Goal: Task Accomplishment & Management: Use online tool/utility

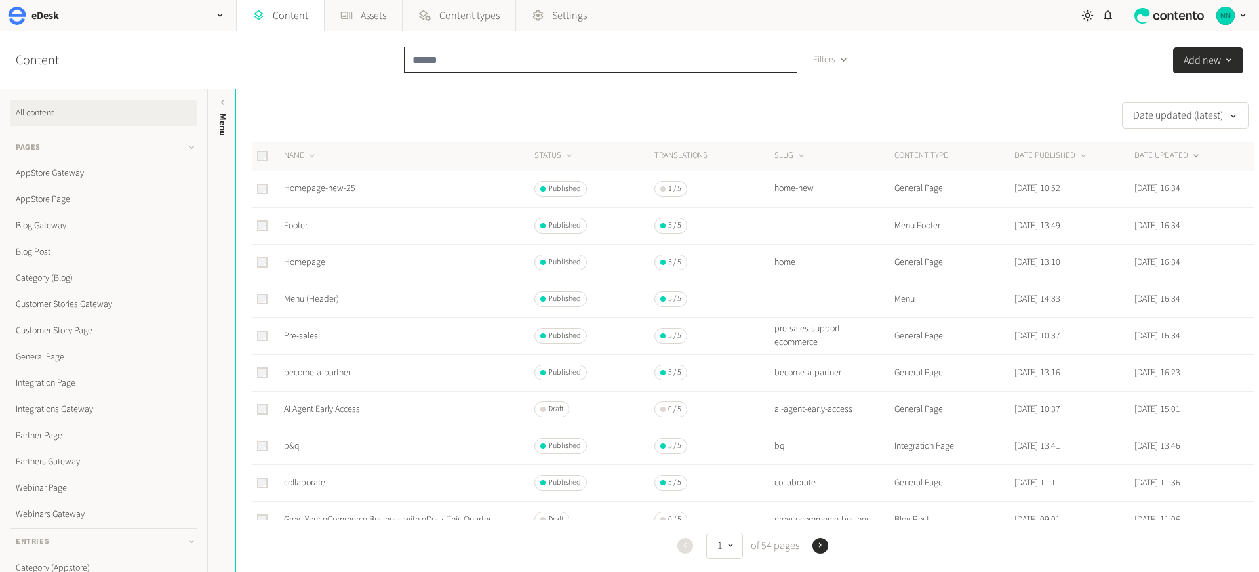
click at [479, 54] on input "text" at bounding box center [601, 60] width 394 height 26
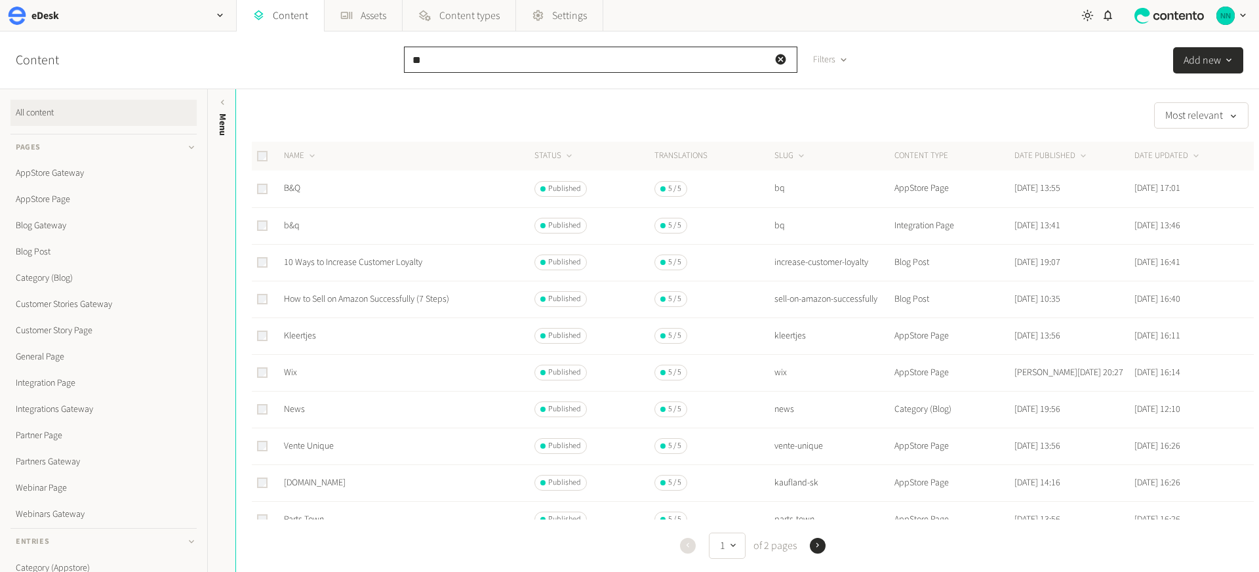
type input "**"
click at [289, 186] on link "B&Q" at bounding box center [292, 188] width 16 height 13
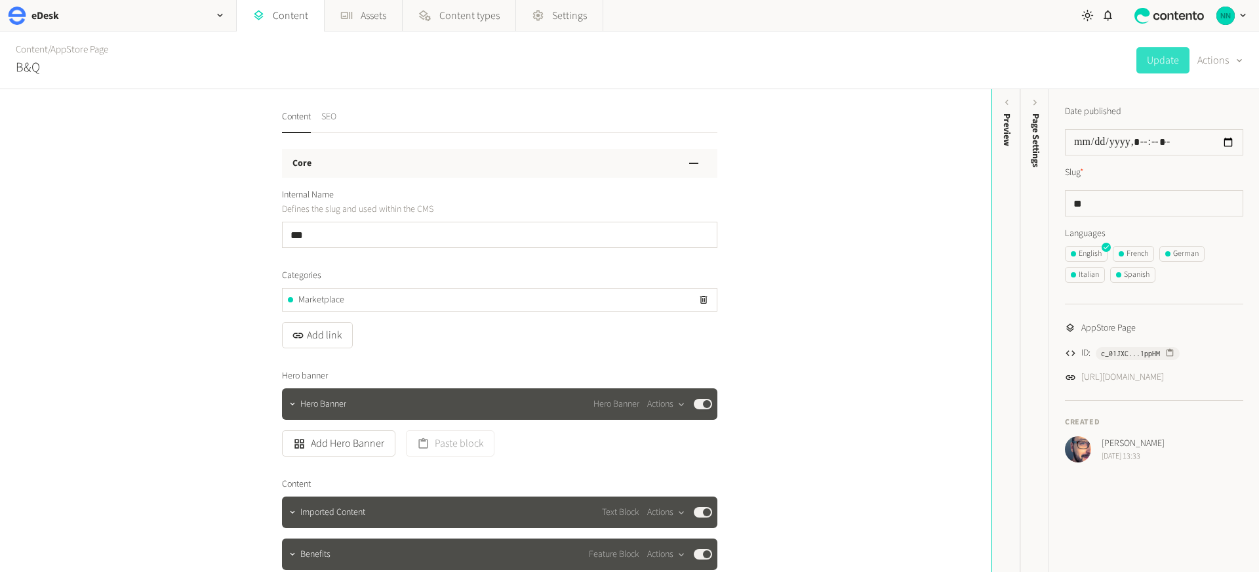
click at [327, 119] on button "SEO" at bounding box center [328, 121] width 15 height 23
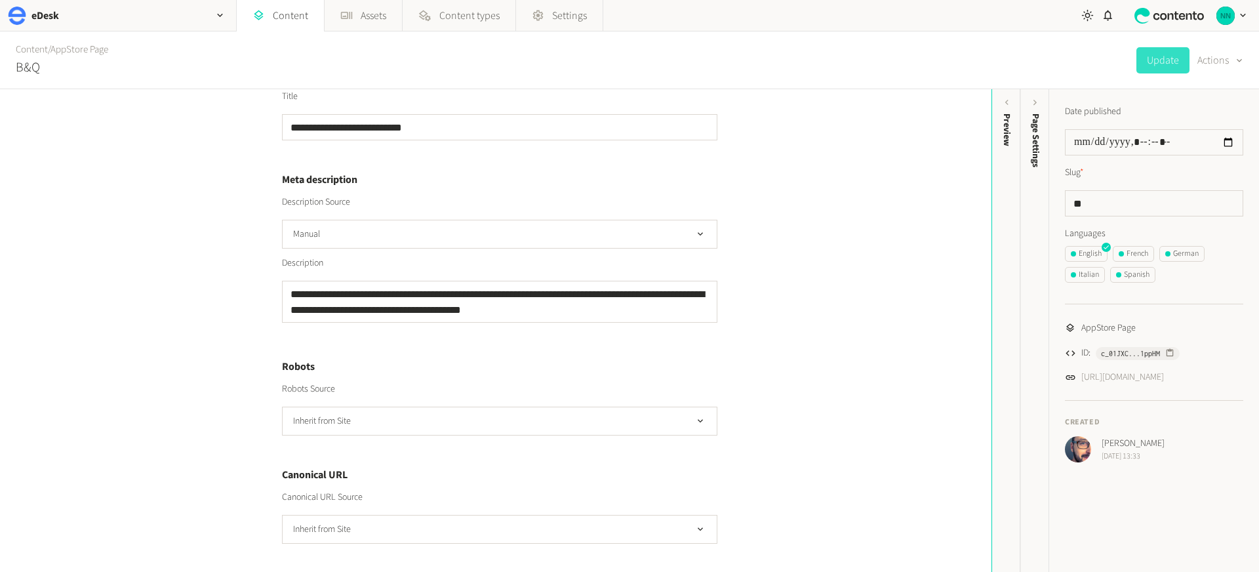
scroll to position [347, 0]
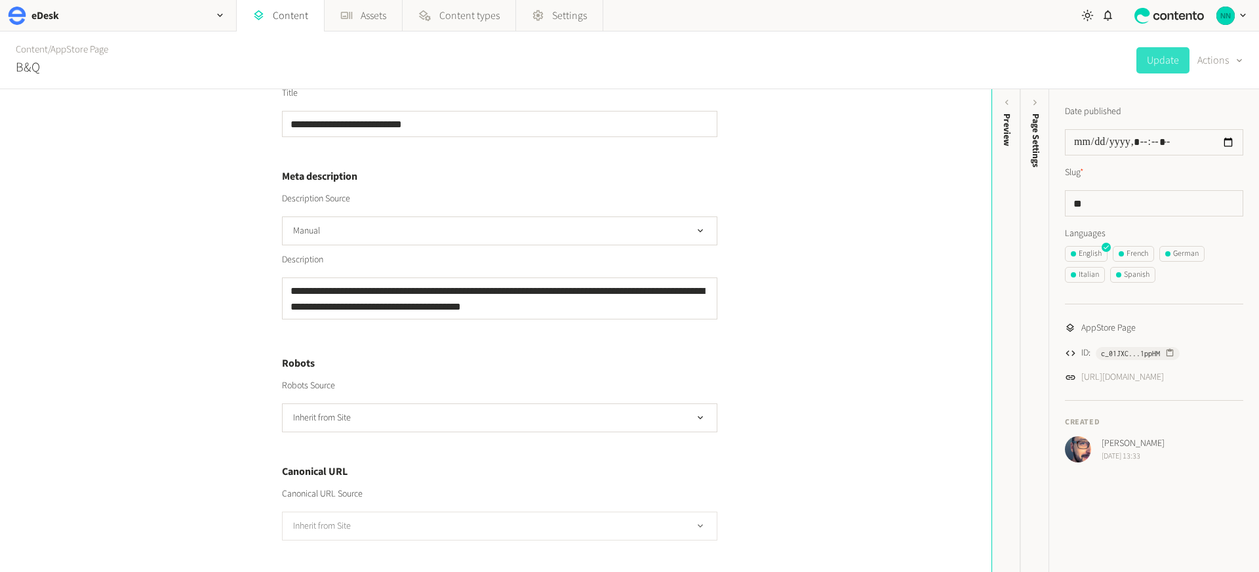
click at [365, 531] on button "Inherit from Site" at bounding box center [500, 526] width 436 height 29
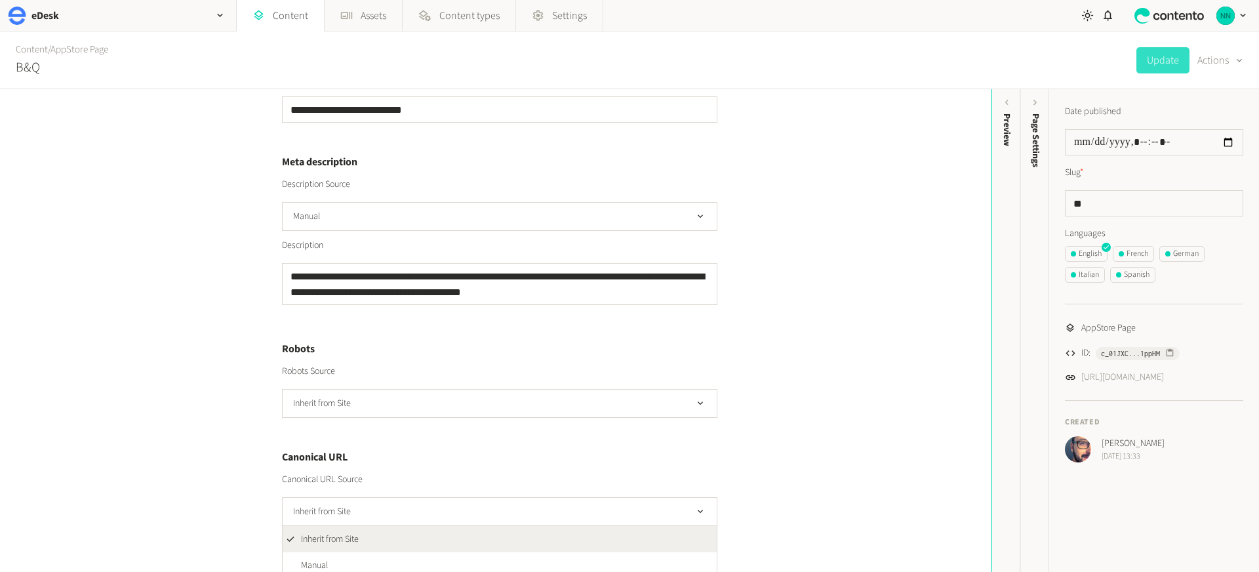
scroll to position [369, 0]
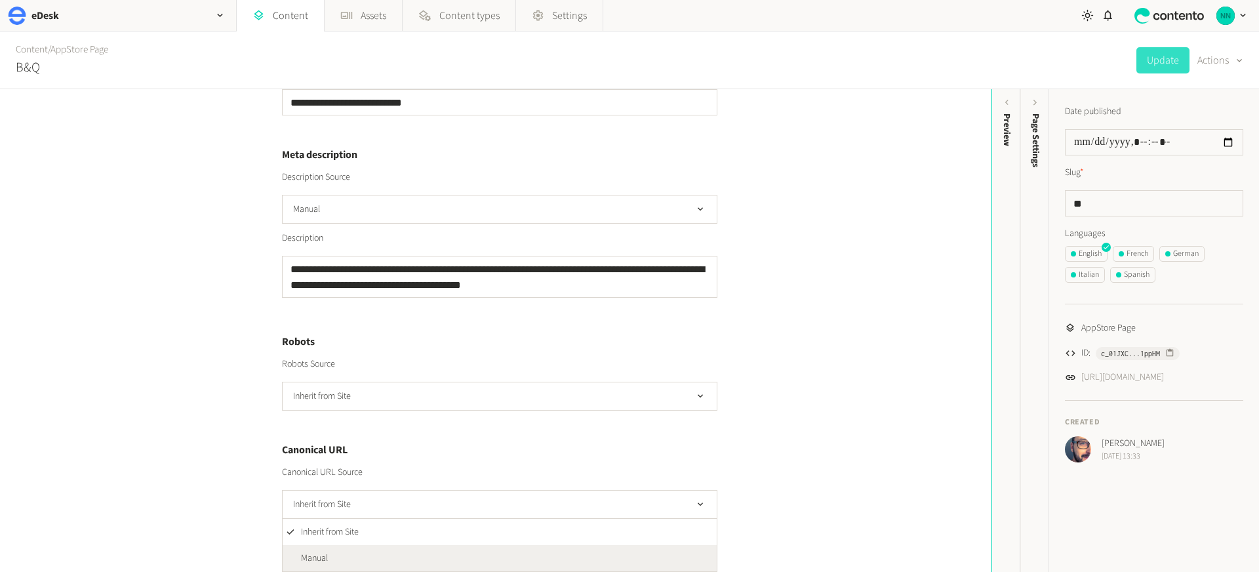
click at [331, 550] on li "Manual" at bounding box center [500, 558] width 434 height 26
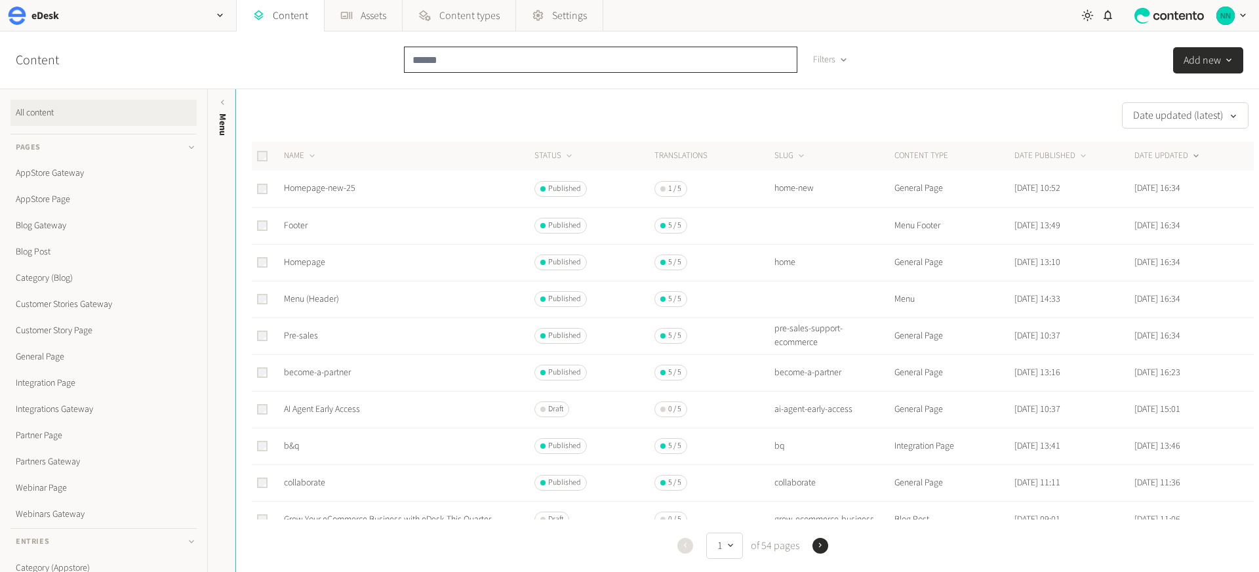
click at [432, 65] on input "text" at bounding box center [601, 60] width 394 height 26
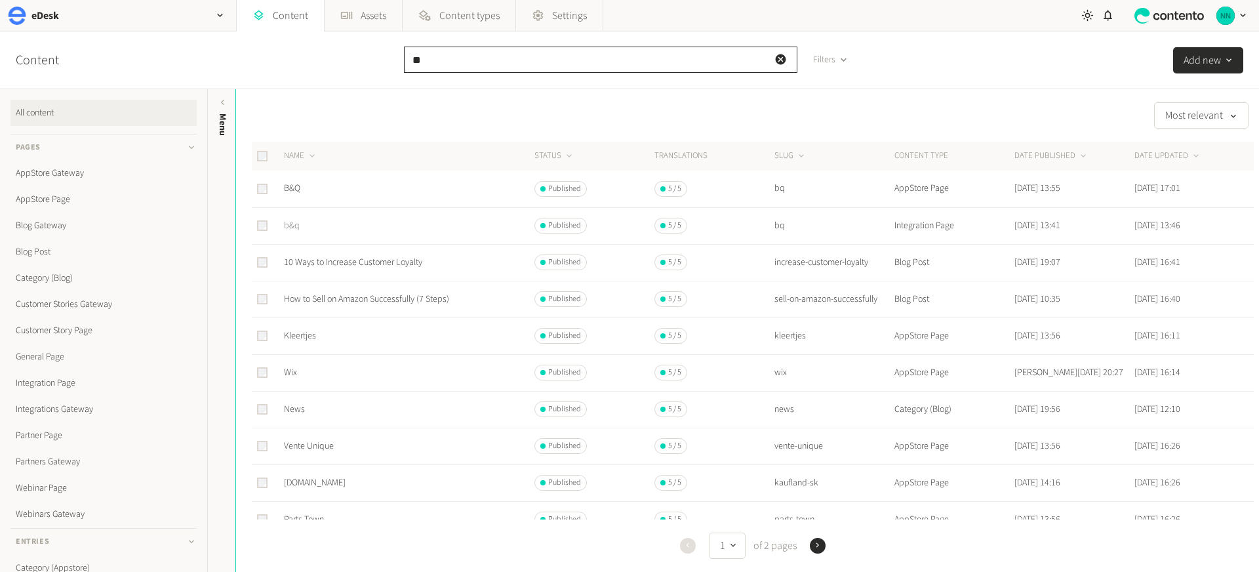
type input "**"
click at [289, 225] on link "b&q" at bounding box center [292, 225] width 16 height 13
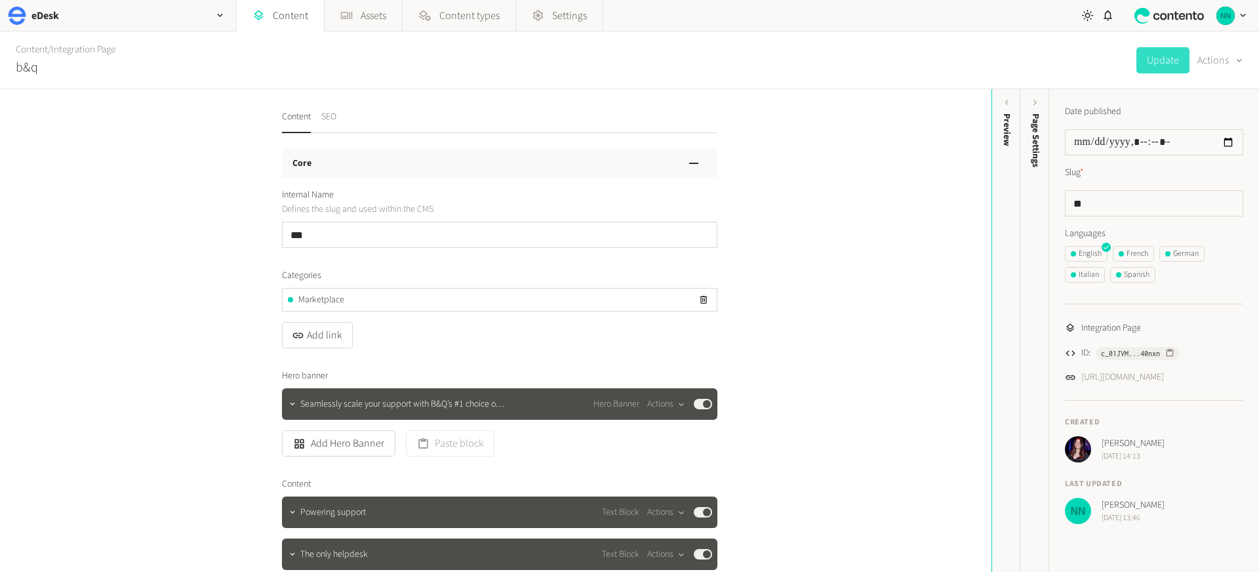
click at [332, 121] on button "SEO" at bounding box center [328, 121] width 15 height 23
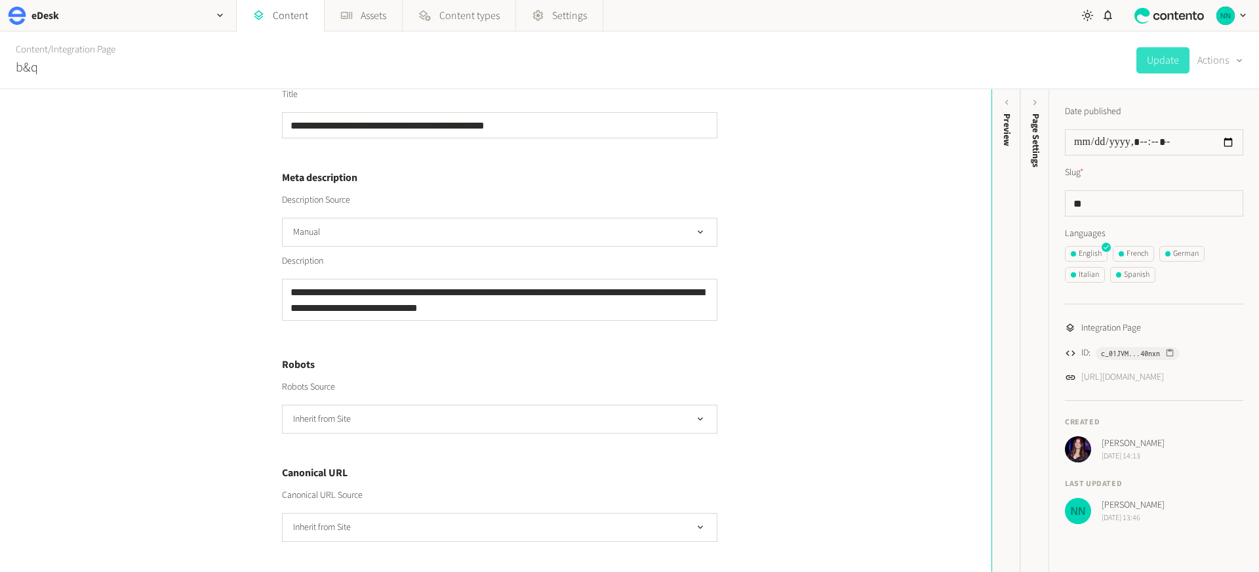
scroll to position [347, 0]
click at [349, 527] on button "Inherit from Site" at bounding box center [500, 526] width 436 height 29
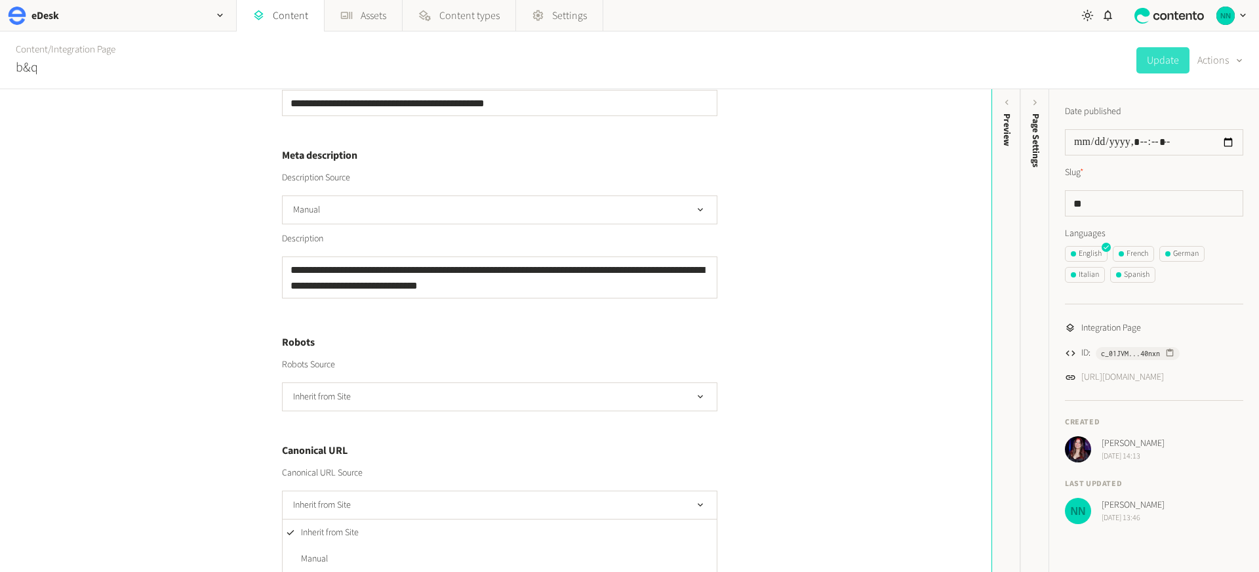
scroll to position [369, 0]
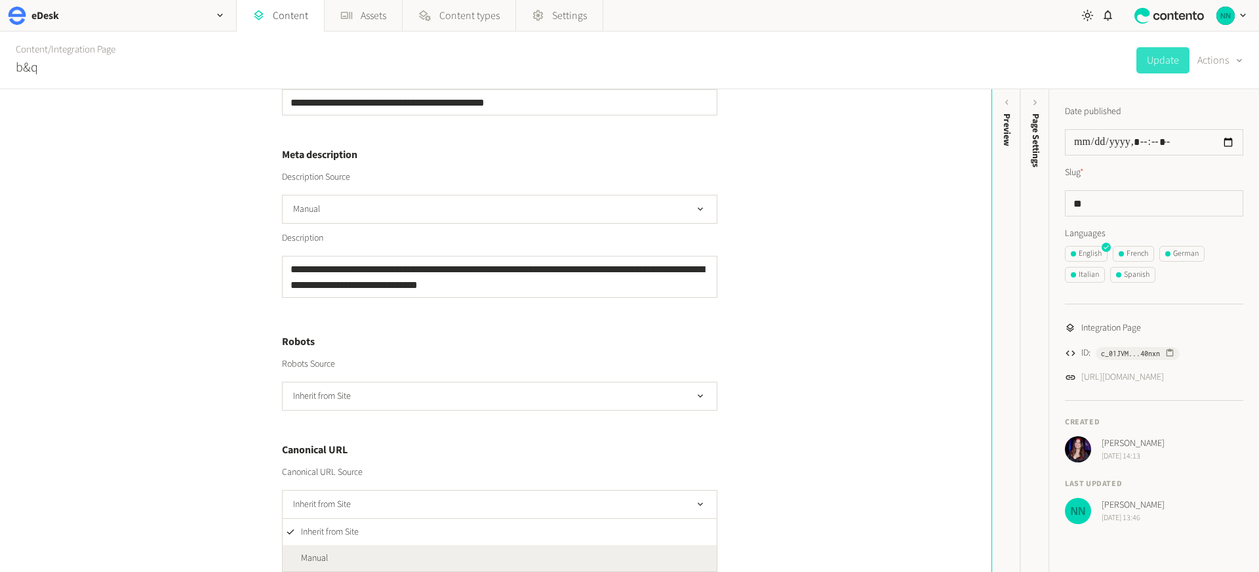
click at [302, 558] on span "Manual" at bounding box center [314, 559] width 27 height 14
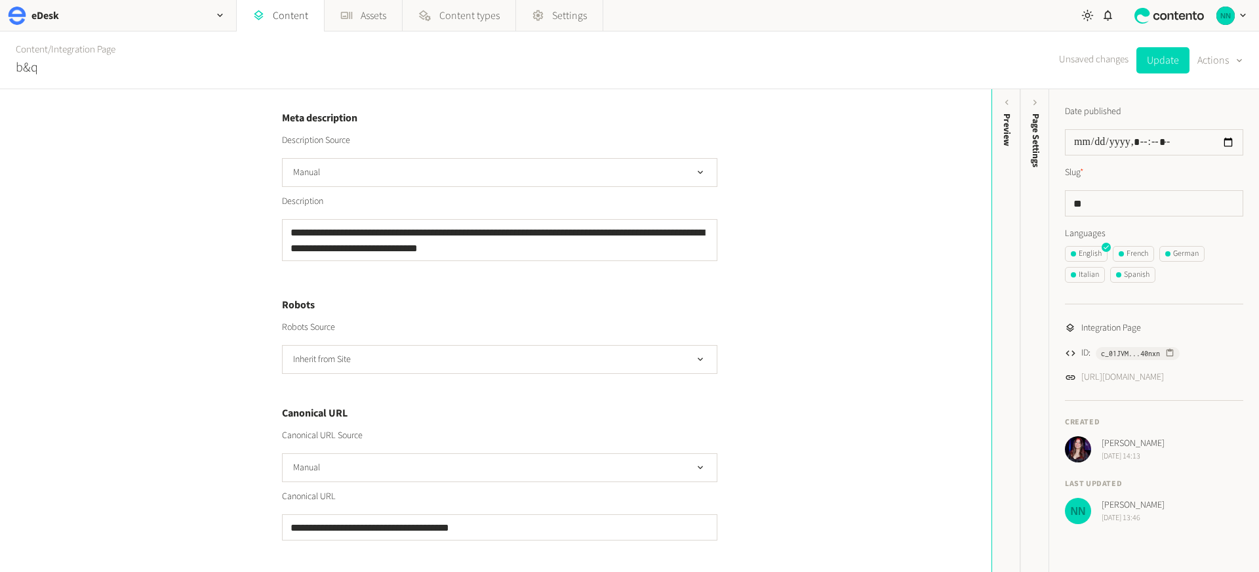
scroll to position [403, 0]
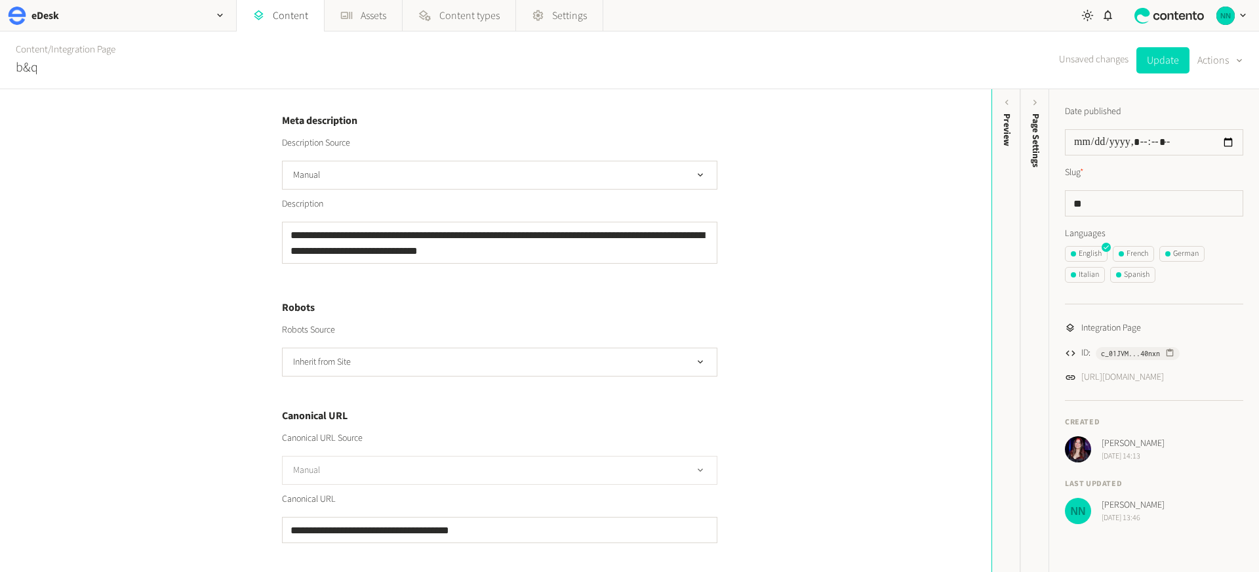
click at [344, 471] on button "Manual" at bounding box center [500, 470] width 436 height 29
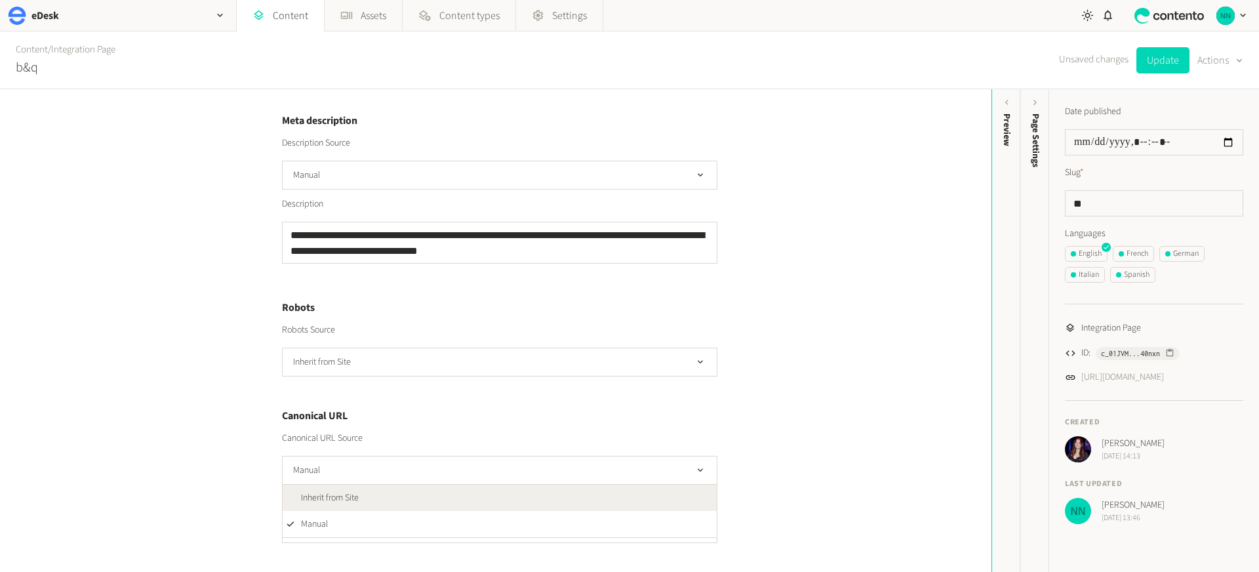
drag, startPoint x: 335, startPoint y: 493, endPoint x: 294, endPoint y: 483, distance: 42.5
click at [335, 493] on span "Inherit from Site" at bounding box center [330, 498] width 58 height 14
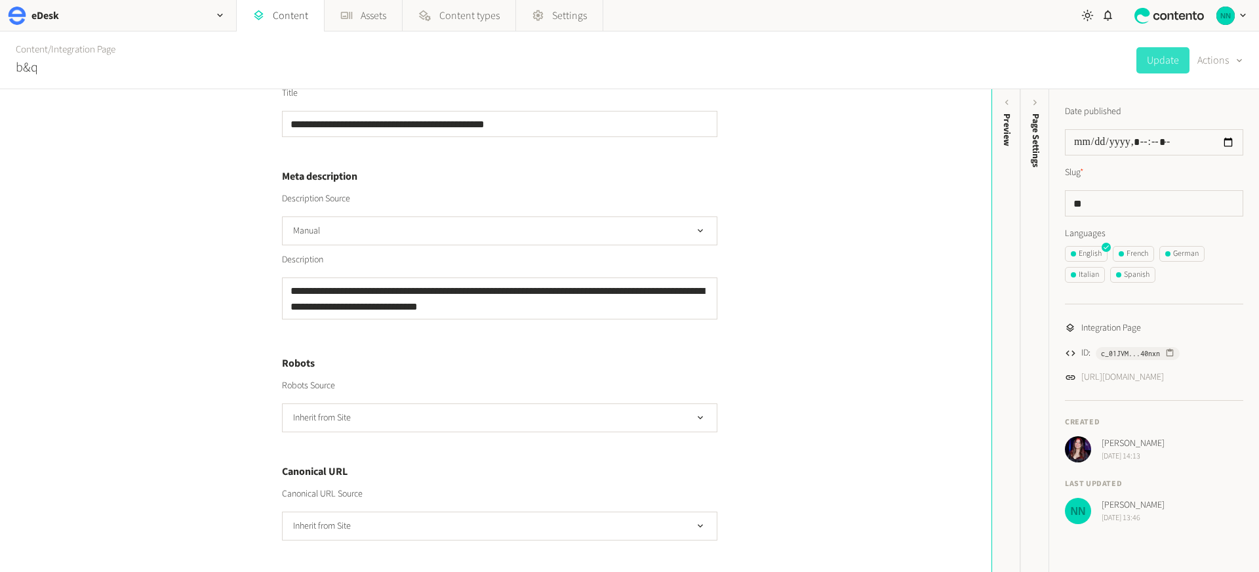
scroll to position [347, 0]
click at [185, 463] on div "**********" at bounding box center [496, 330] width 992 height 483
click at [1128, 252] on div "French" at bounding box center [1134, 254] width 30 height 12
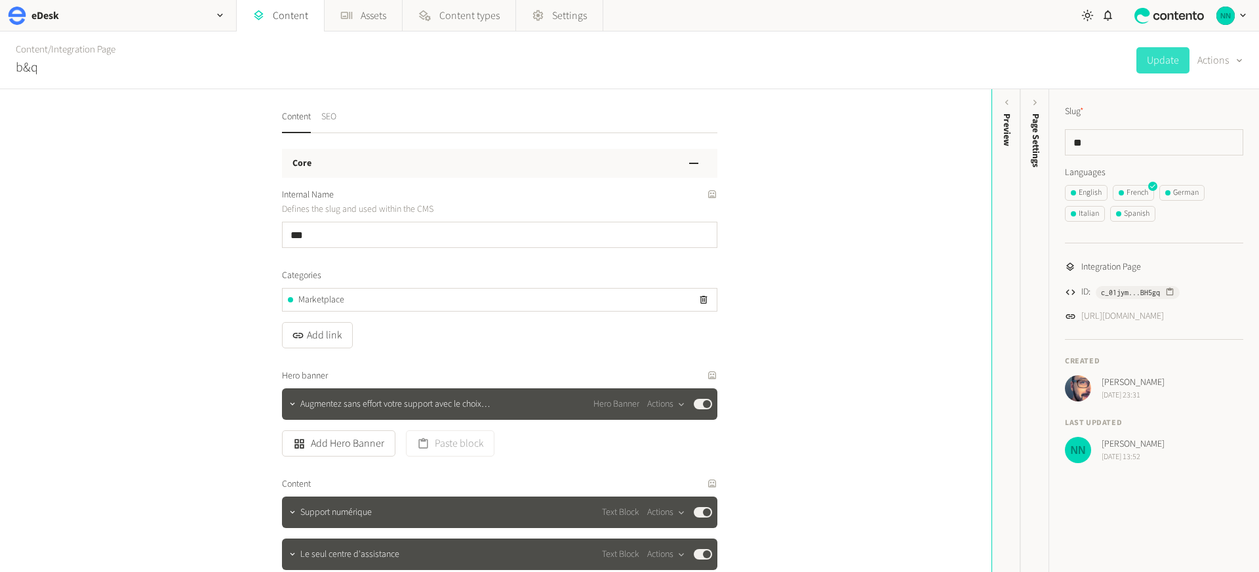
click at [333, 117] on button "SEO" at bounding box center [328, 121] width 15 height 23
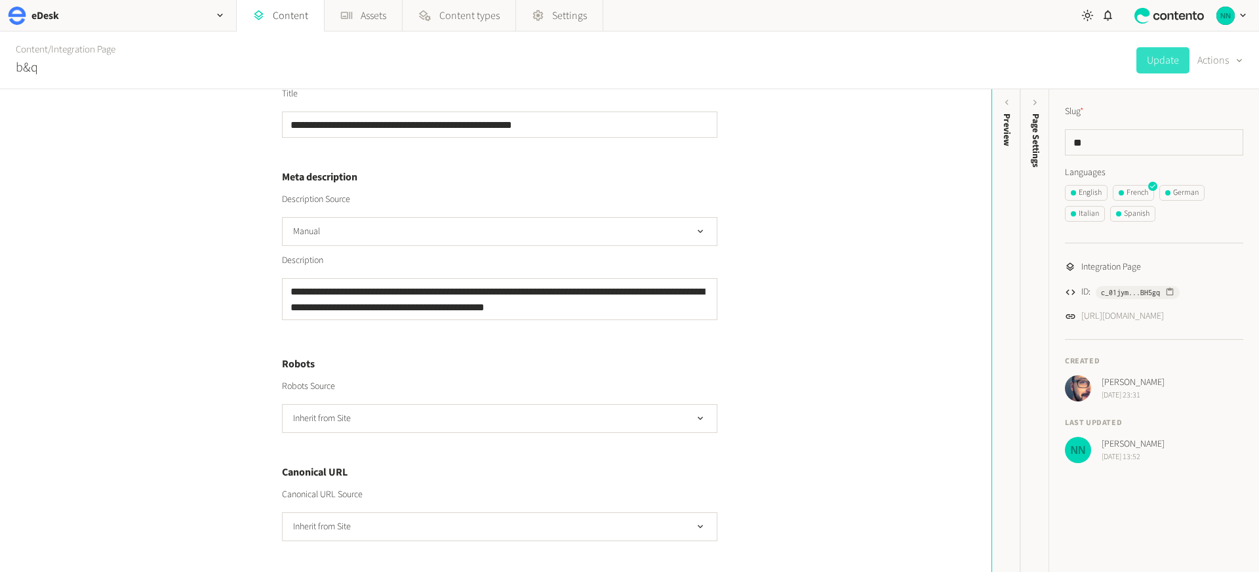
scroll to position [347, 0]
click at [322, 520] on button "Inherit from Site" at bounding box center [500, 526] width 436 height 29
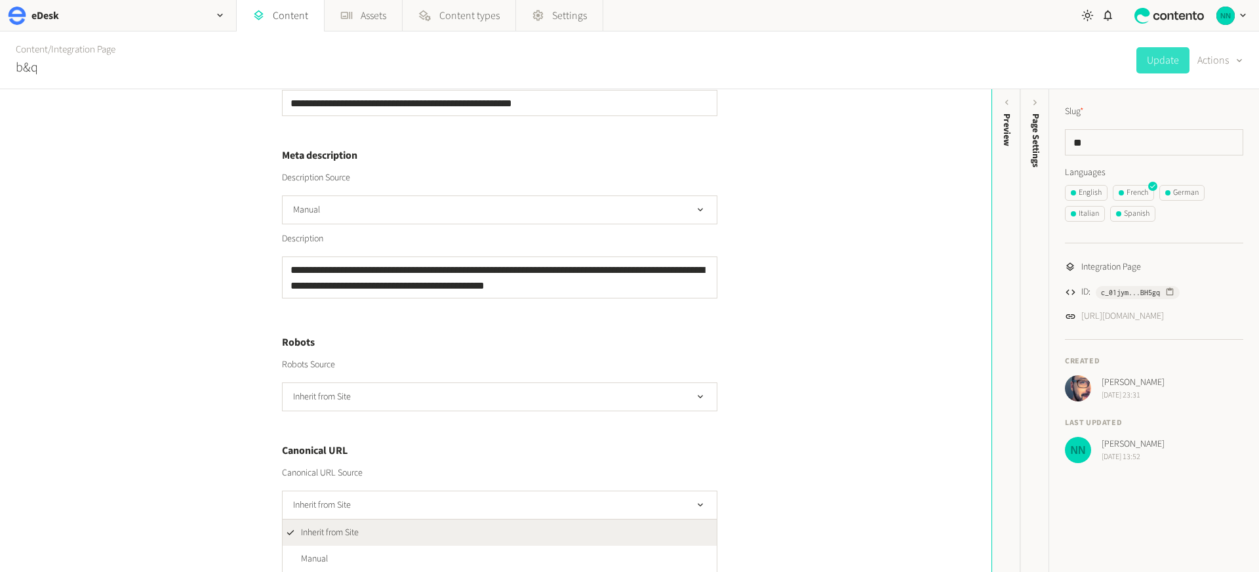
scroll to position [369, 0]
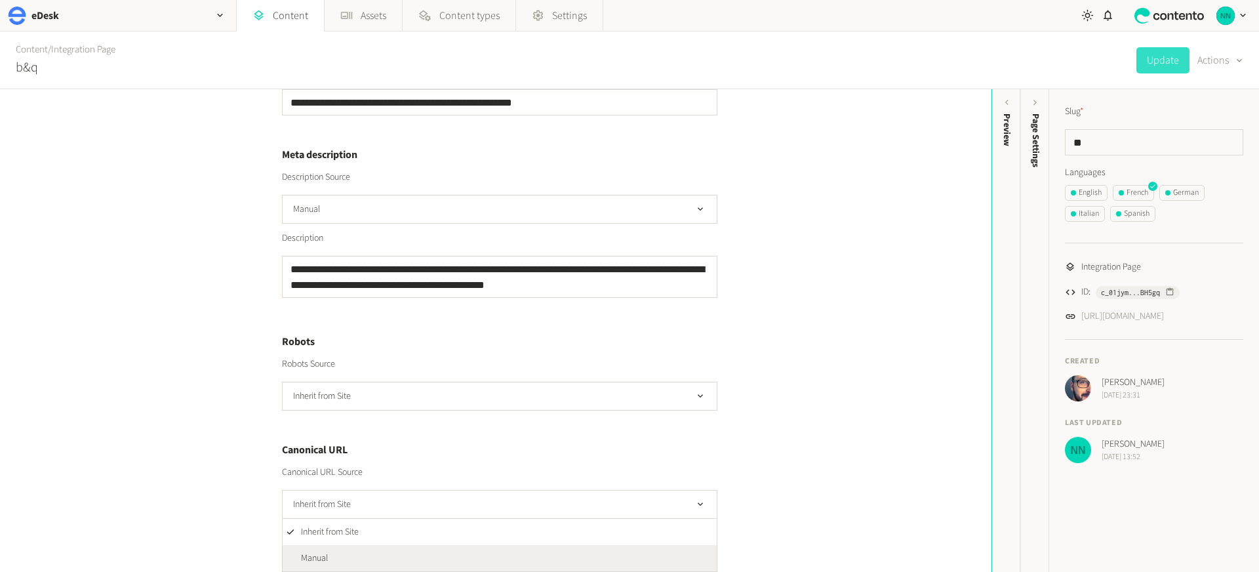
drag, startPoint x: 300, startPoint y: 550, endPoint x: 237, endPoint y: 493, distance: 85.4
click at [300, 550] on li "Manual" at bounding box center [500, 558] width 434 height 26
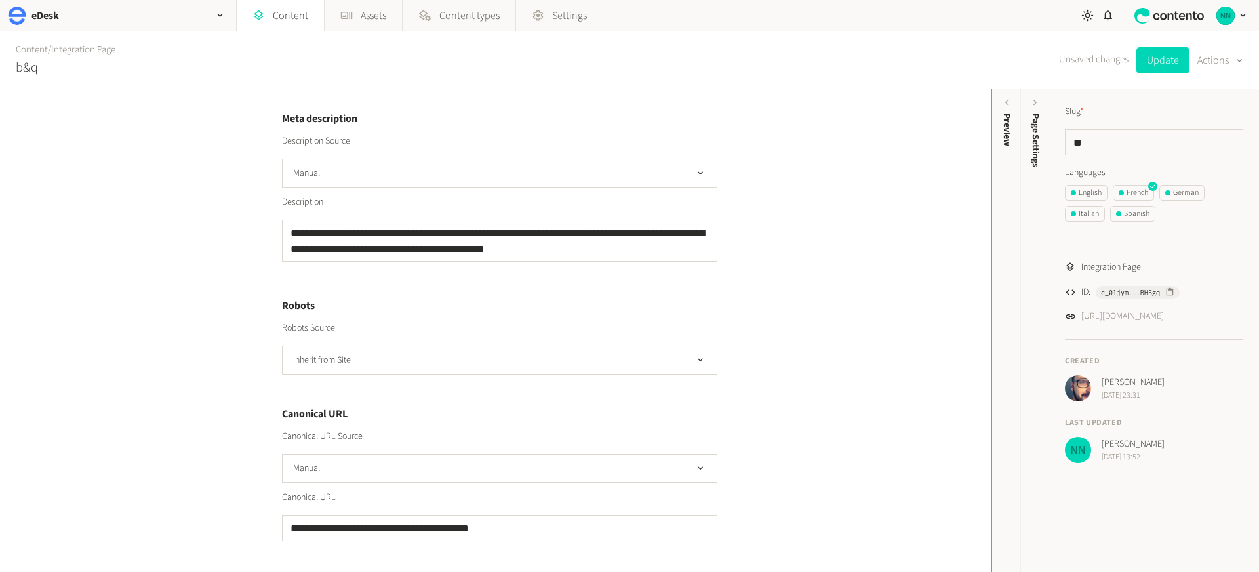
scroll to position [405, 0]
drag, startPoint x: 466, startPoint y: 528, endPoint x: 489, endPoint y: 525, distance: 22.5
click at [489, 525] on input "**********" at bounding box center [500, 527] width 436 height 26
click at [816, 470] on div "**********" at bounding box center [496, 330] width 992 height 483
click at [523, 533] on input "**********" at bounding box center [500, 527] width 436 height 26
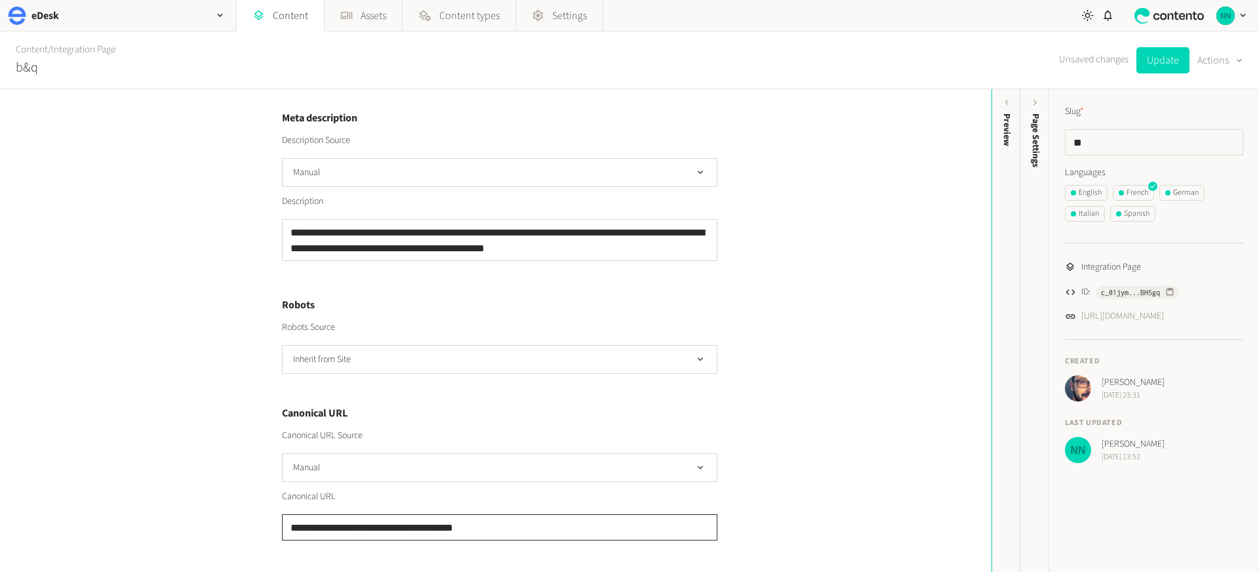
type input "**********"
click at [1171, 63] on button "Update" at bounding box center [1163, 60] width 53 height 26
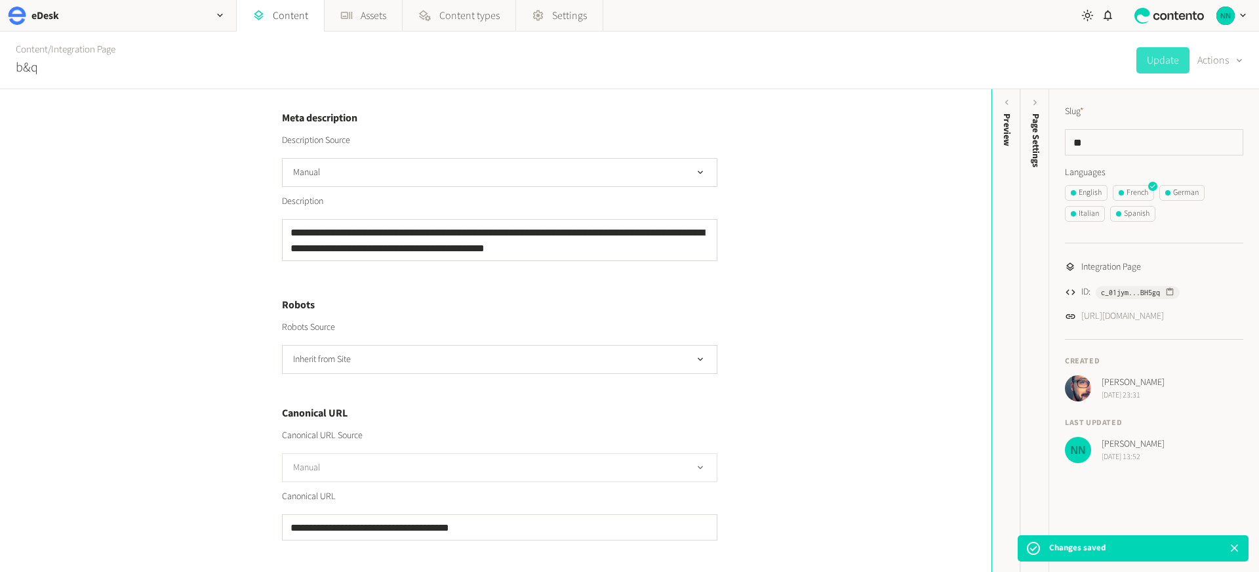
click at [495, 457] on button "Manual" at bounding box center [500, 467] width 436 height 29
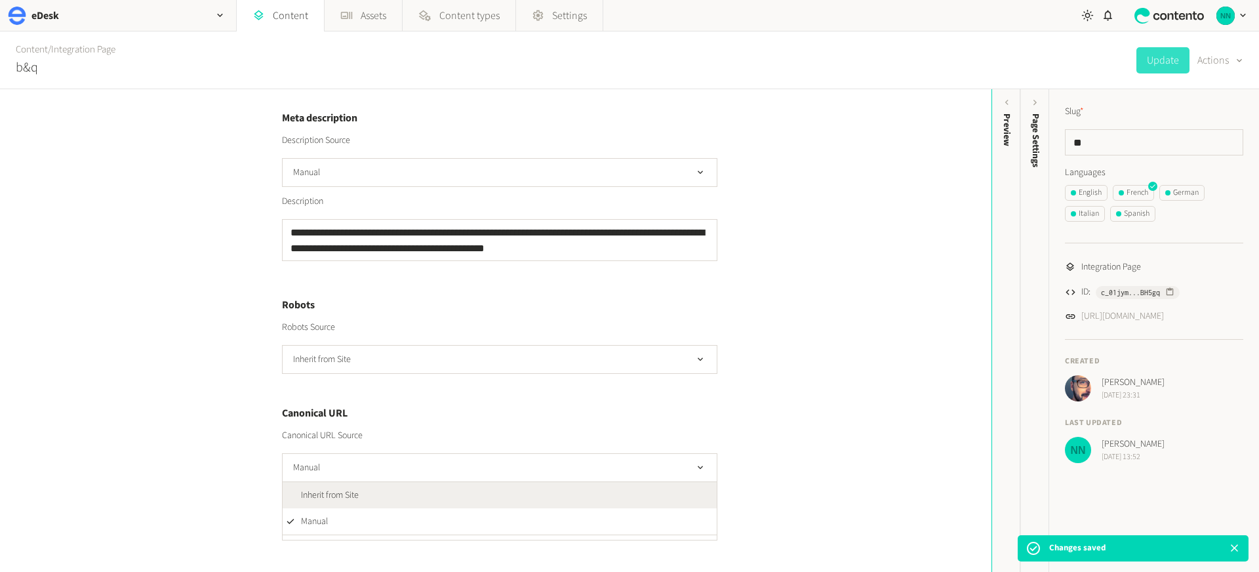
click at [462, 483] on li "Inherit from Site" at bounding box center [500, 495] width 434 height 26
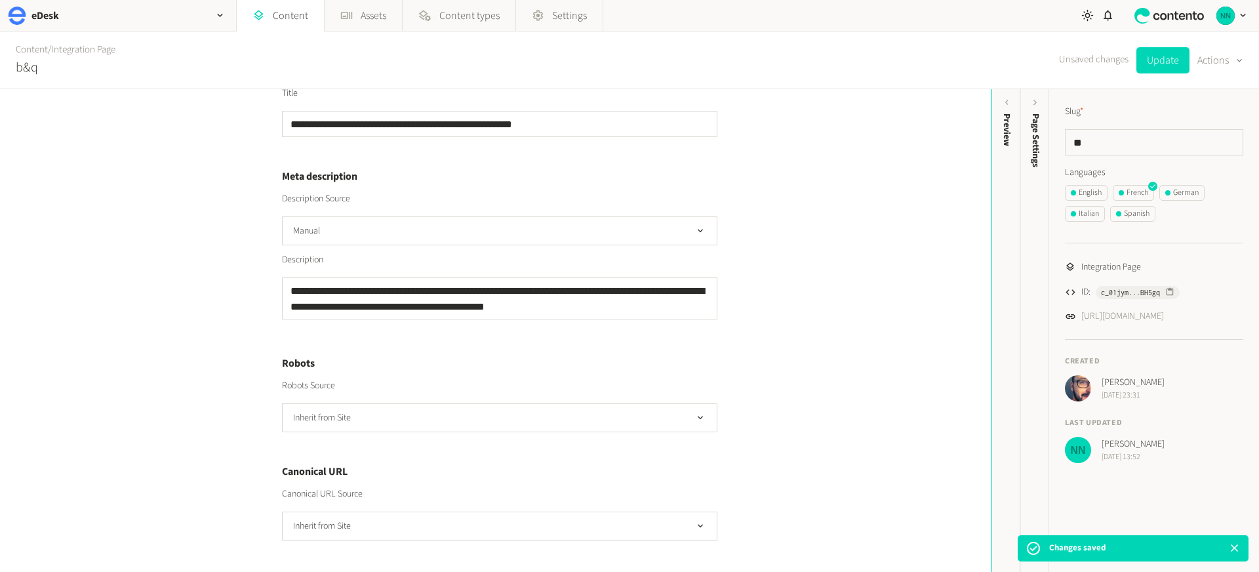
scroll to position [347, 0]
click at [858, 377] on div "**********" at bounding box center [496, 330] width 992 height 483
click at [1152, 62] on button "Update" at bounding box center [1163, 60] width 53 height 26
click at [1017, 236] on div "Preview" at bounding box center [1006, 215] width 29 height 236
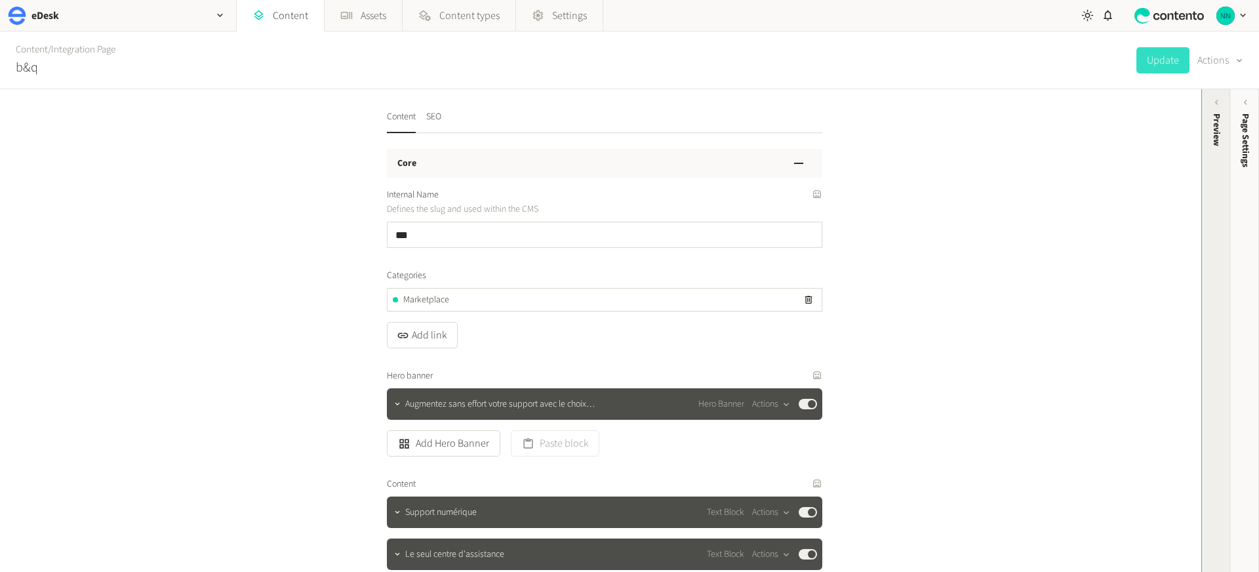
click at [1221, 172] on div "Preview" at bounding box center [1216, 215] width 29 height 236
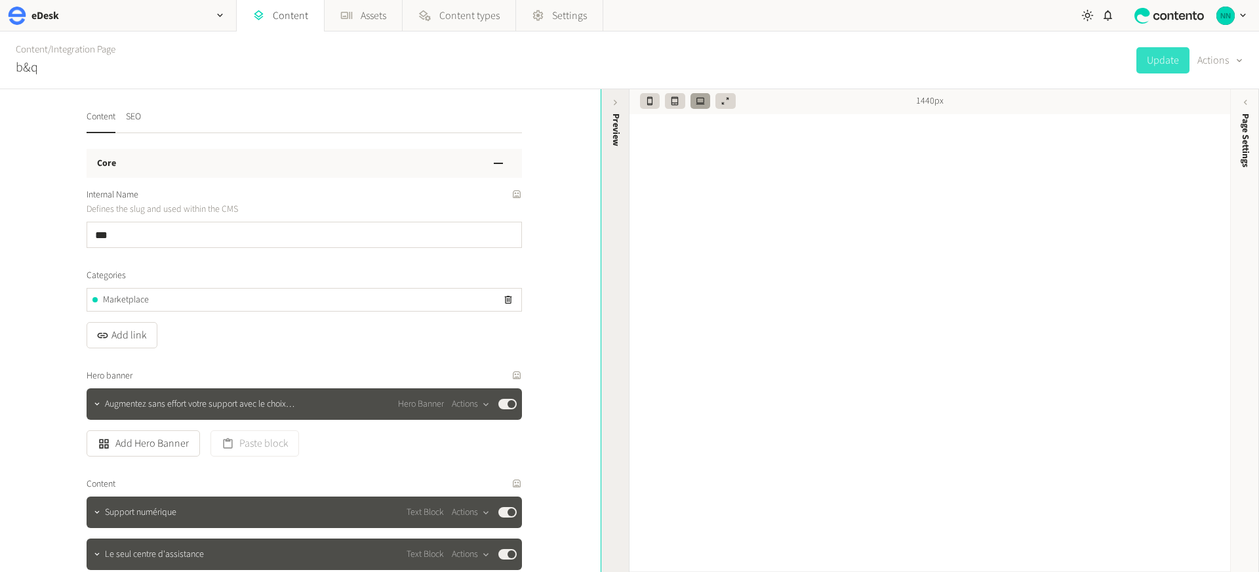
click at [626, 251] on div "Preview" at bounding box center [615, 215] width 29 height 236
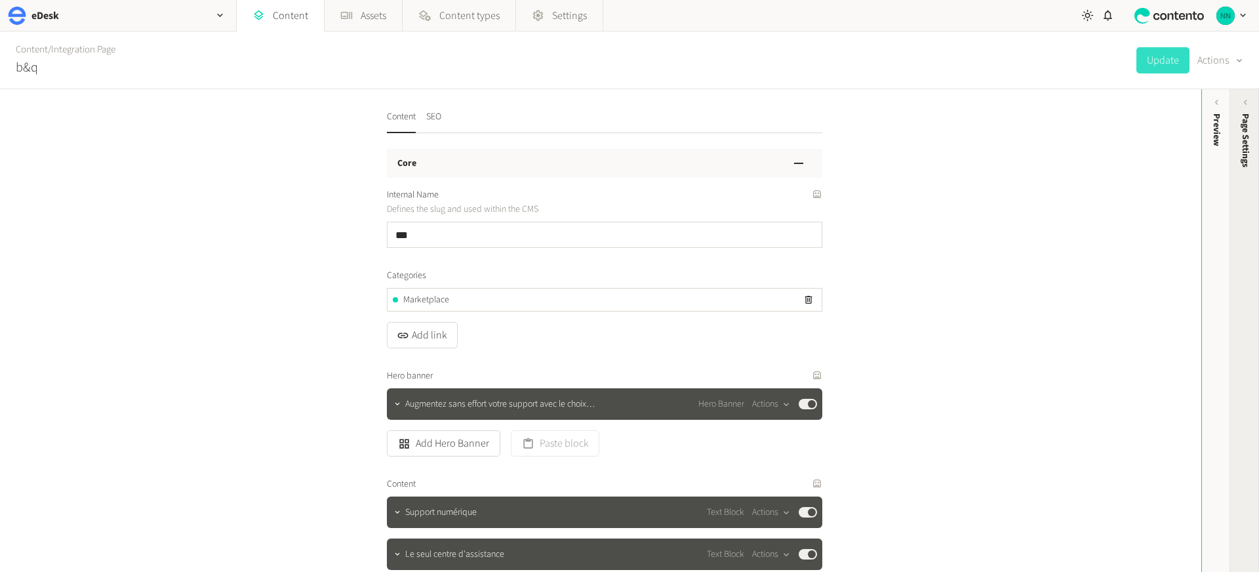
click at [1242, 120] on span "Page Settings" at bounding box center [1246, 140] width 14 height 54
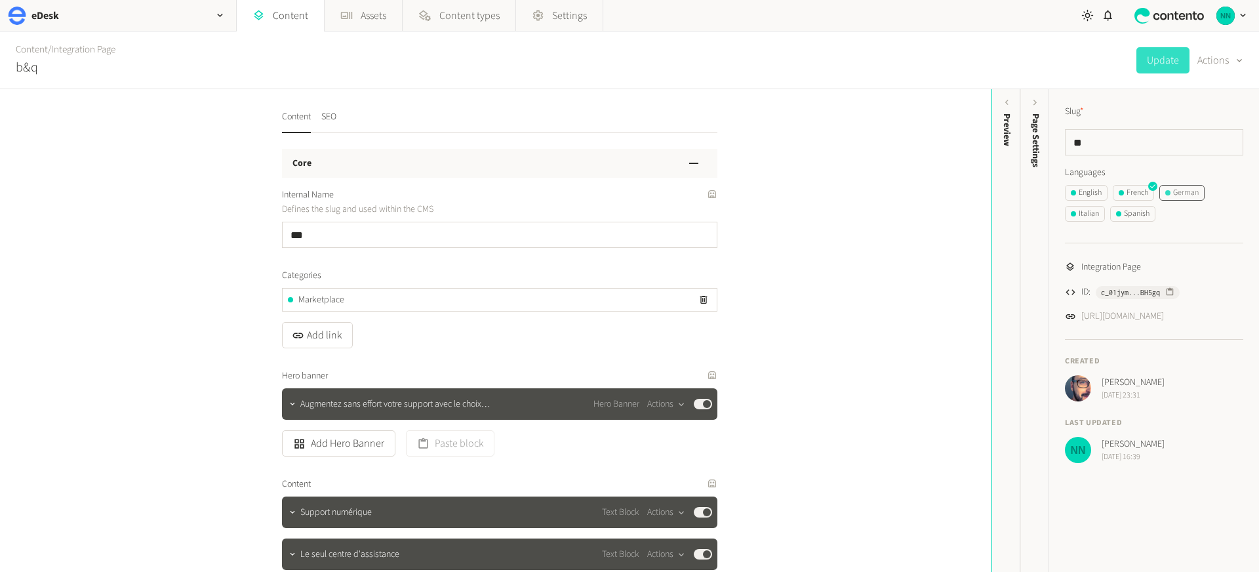
click at [1171, 194] on div "German" at bounding box center [1182, 193] width 33 height 12
click at [1004, 165] on div "Preview" at bounding box center [1006, 215] width 29 height 236
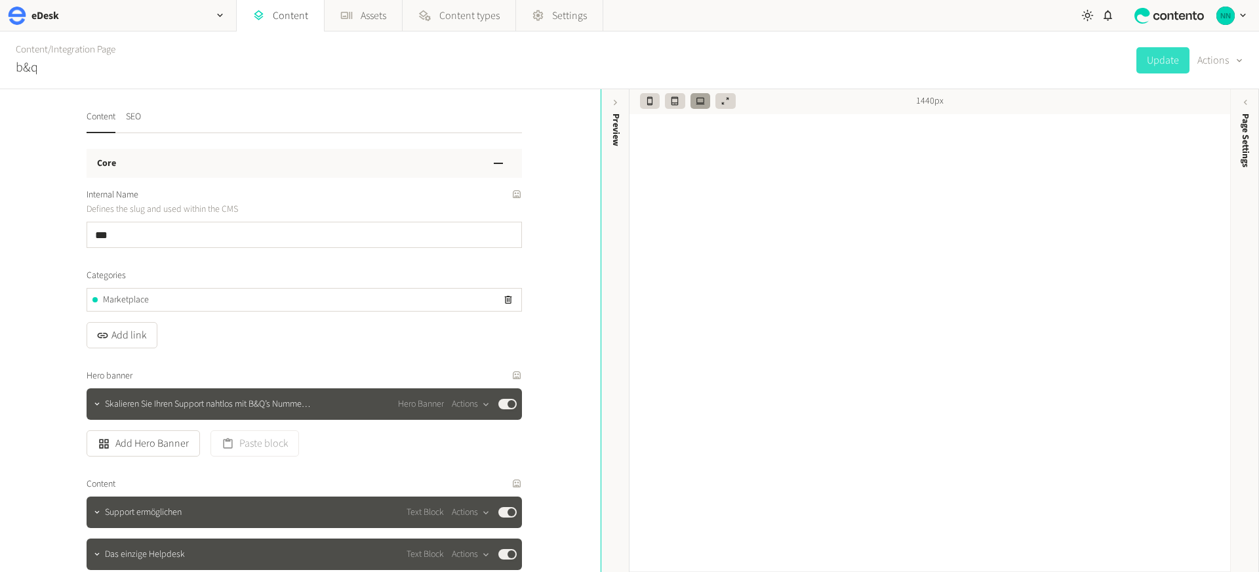
click at [703, 45] on div "Content / Integration Page b&q Update Actions" at bounding box center [629, 60] width 1259 height 58
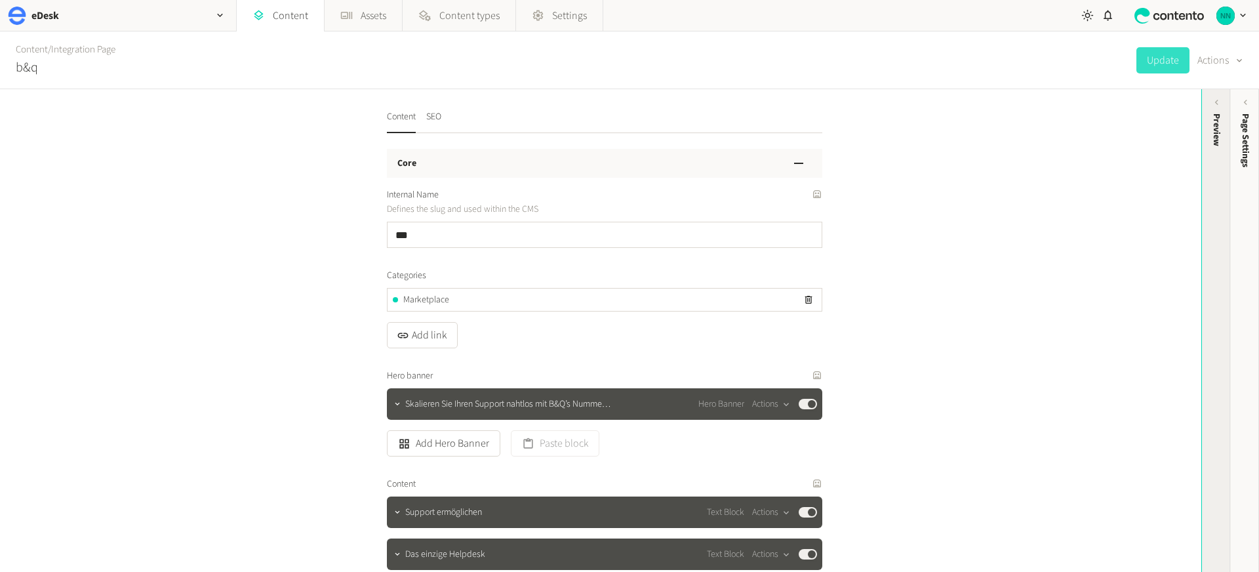
click at [1225, 121] on div "Preview" at bounding box center [1216, 215] width 29 height 236
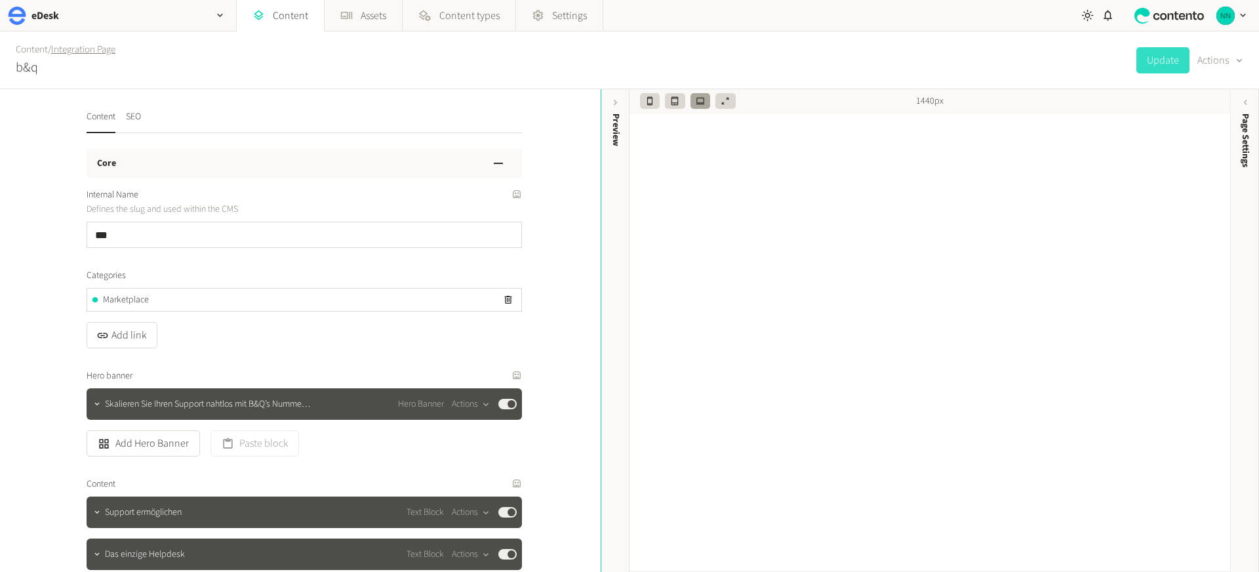
click at [83, 48] on link "Integration Page" at bounding box center [83, 50] width 64 height 14
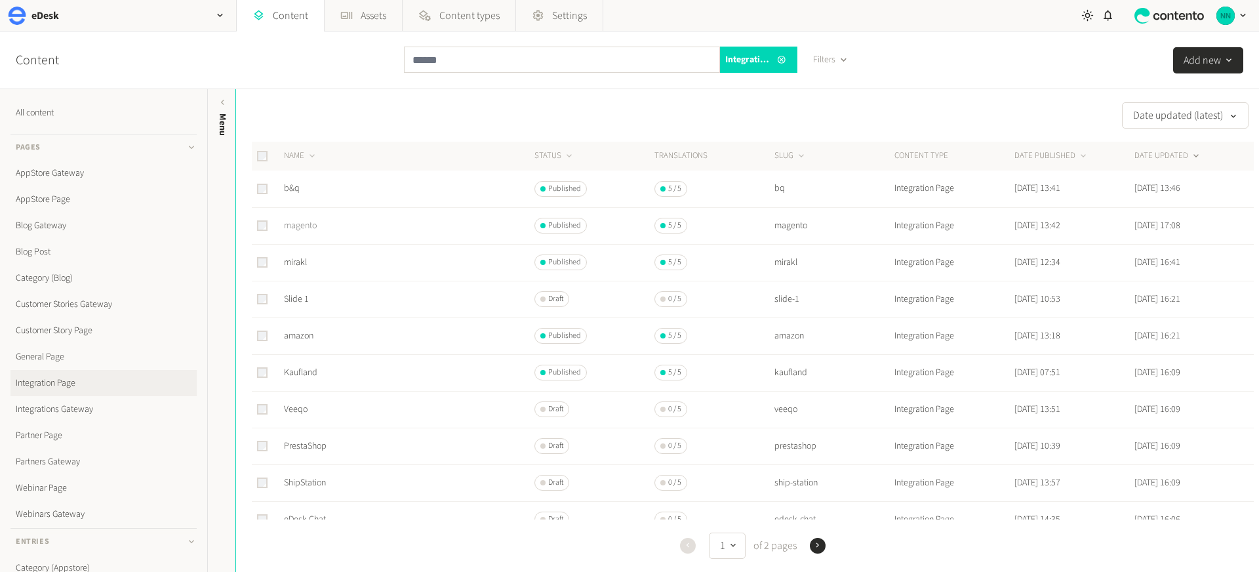
click at [306, 227] on link "magento" at bounding box center [300, 225] width 33 height 13
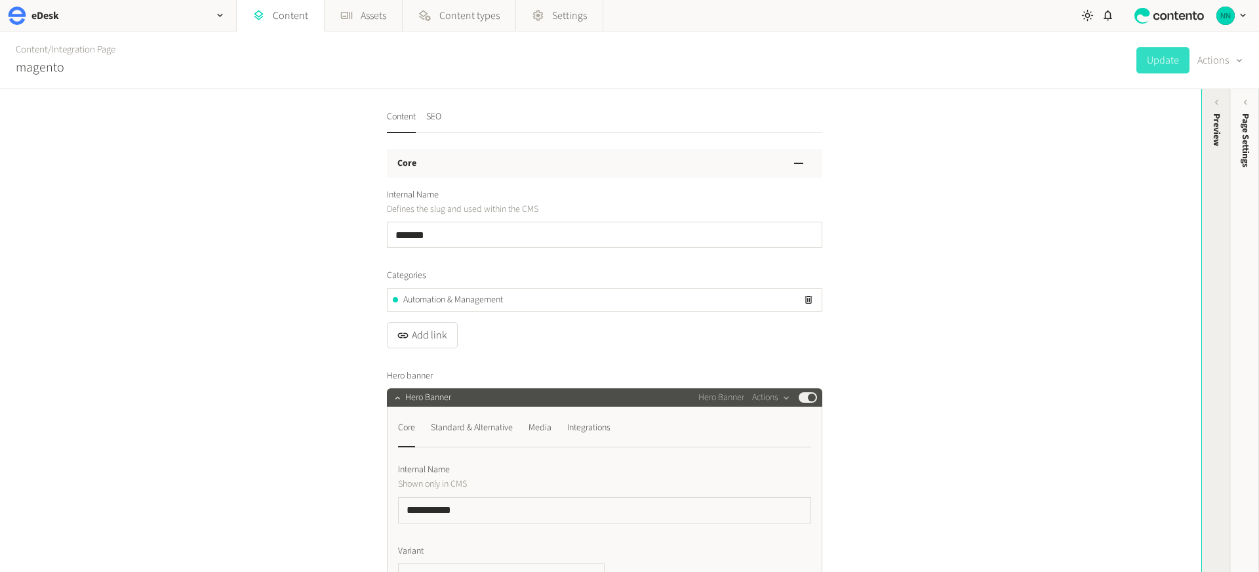
click at [1216, 131] on div "Preview" at bounding box center [1217, 129] width 14 height 33
